Goal: Use online tool/utility: Use online tool/utility

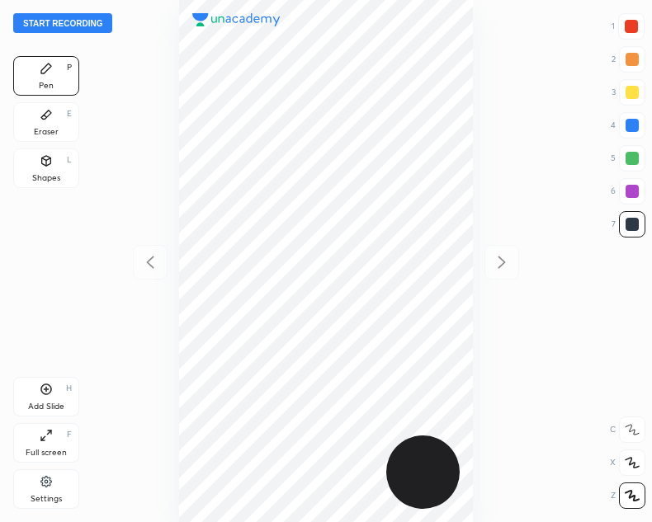
scroll to position [522, 388]
click at [68, 21] on button "Start recording" at bounding box center [62, 23] width 99 height 20
click at [64, 18] on button "End recording" at bounding box center [59, 23] width 92 height 20
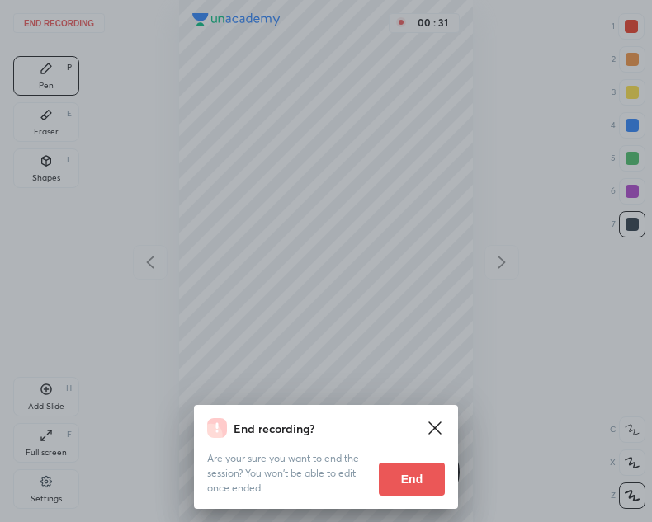
click at [415, 473] on button "End" at bounding box center [412, 479] width 66 height 33
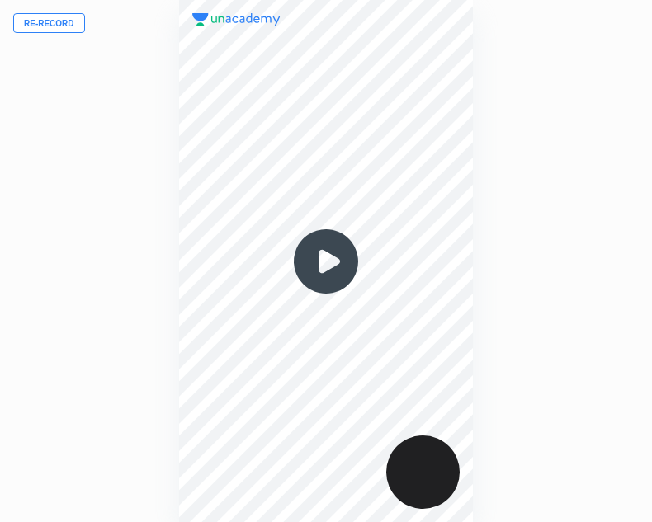
click at [46, 24] on button "Re-record" at bounding box center [49, 23] width 72 height 20
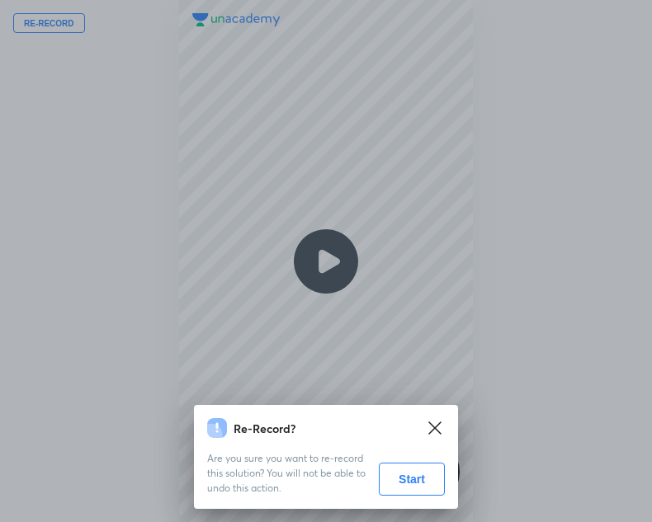
click at [407, 468] on button "Start" at bounding box center [412, 479] width 66 height 33
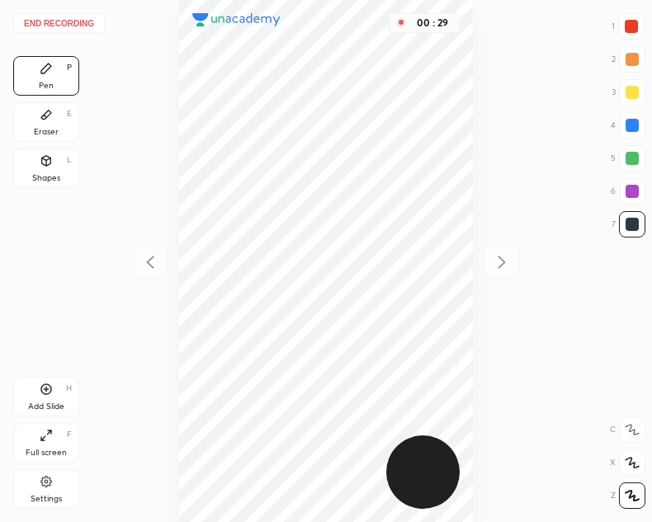
click at [43, 174] on div "Shapes" at bounding box center [46, 178] width 28 height 8
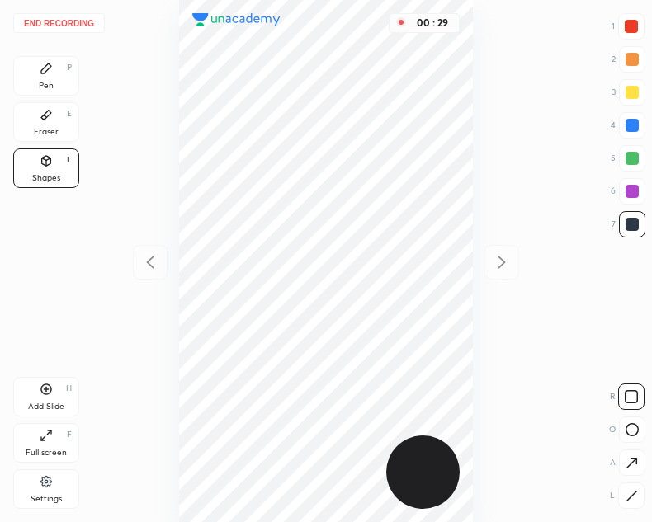
click at [626, 499] on icon at bounding box center [631, 496] width 12 height 12
click at [63, 73] on div "Pen P" at bounding box center [46, 76] width 66 height 40
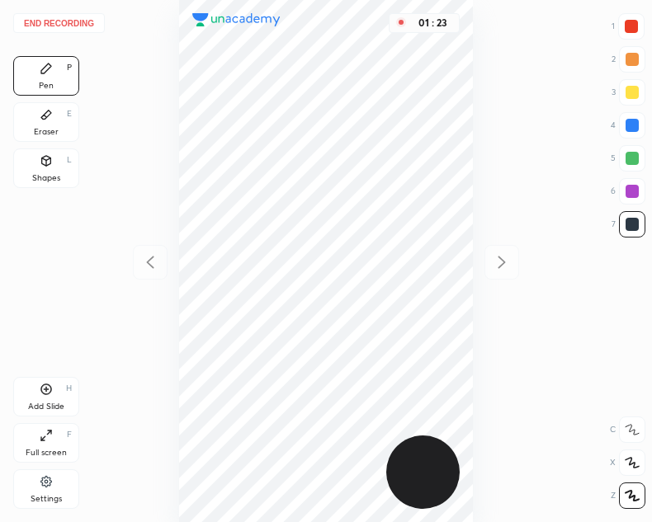
click at [66, 19] on button "End recording" at bounding box center [59, 23] width 92 height 20
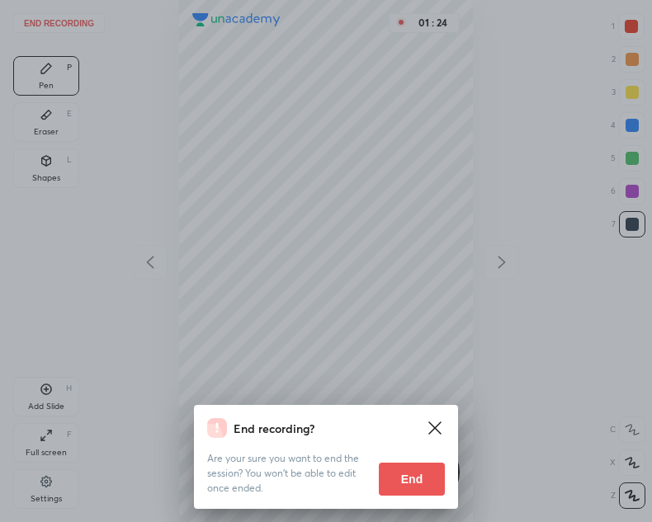
click at [408, 481] on button "End" at bounding box center [412, 479] width 66 height 33
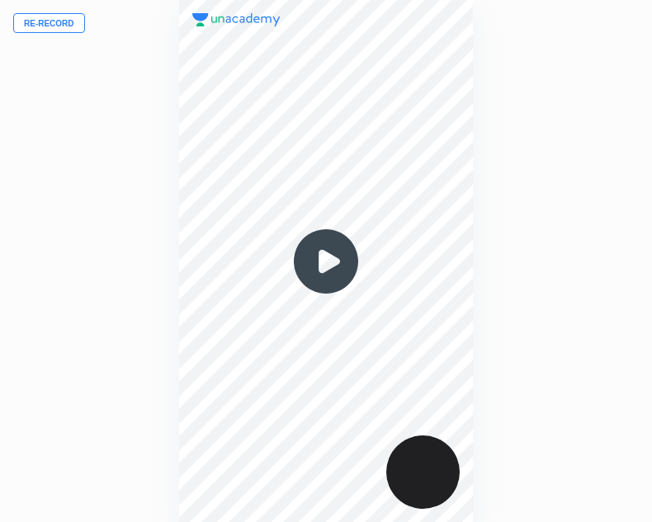
click at [332, 260] on img at bounding box center [325, 261] width 79 height 79
